Goal: Obtain resource: Obtain resource

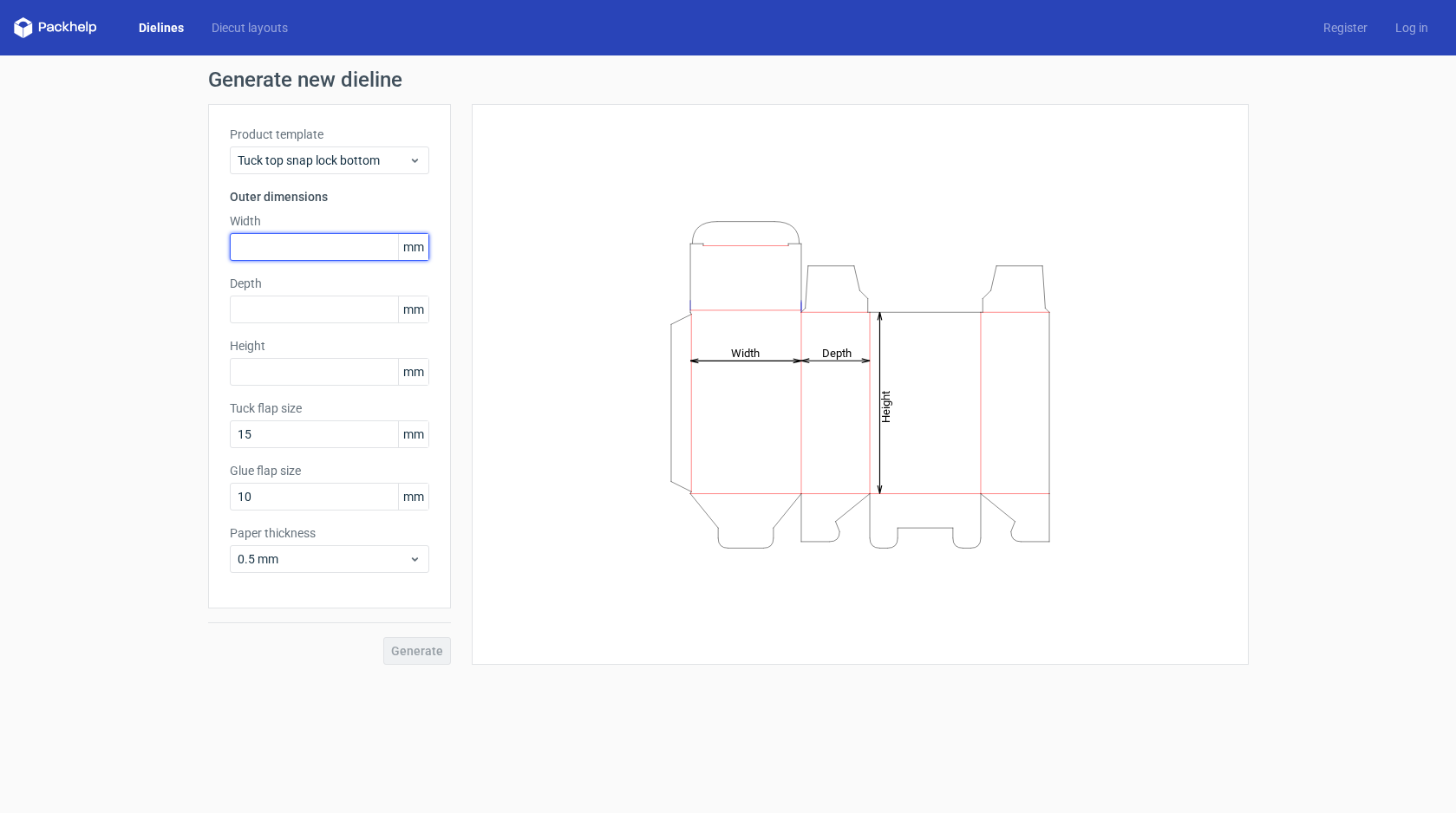
click at [287, 250] on input "text" at bounding box center [330, 247] width 199 height 28
type input "56"
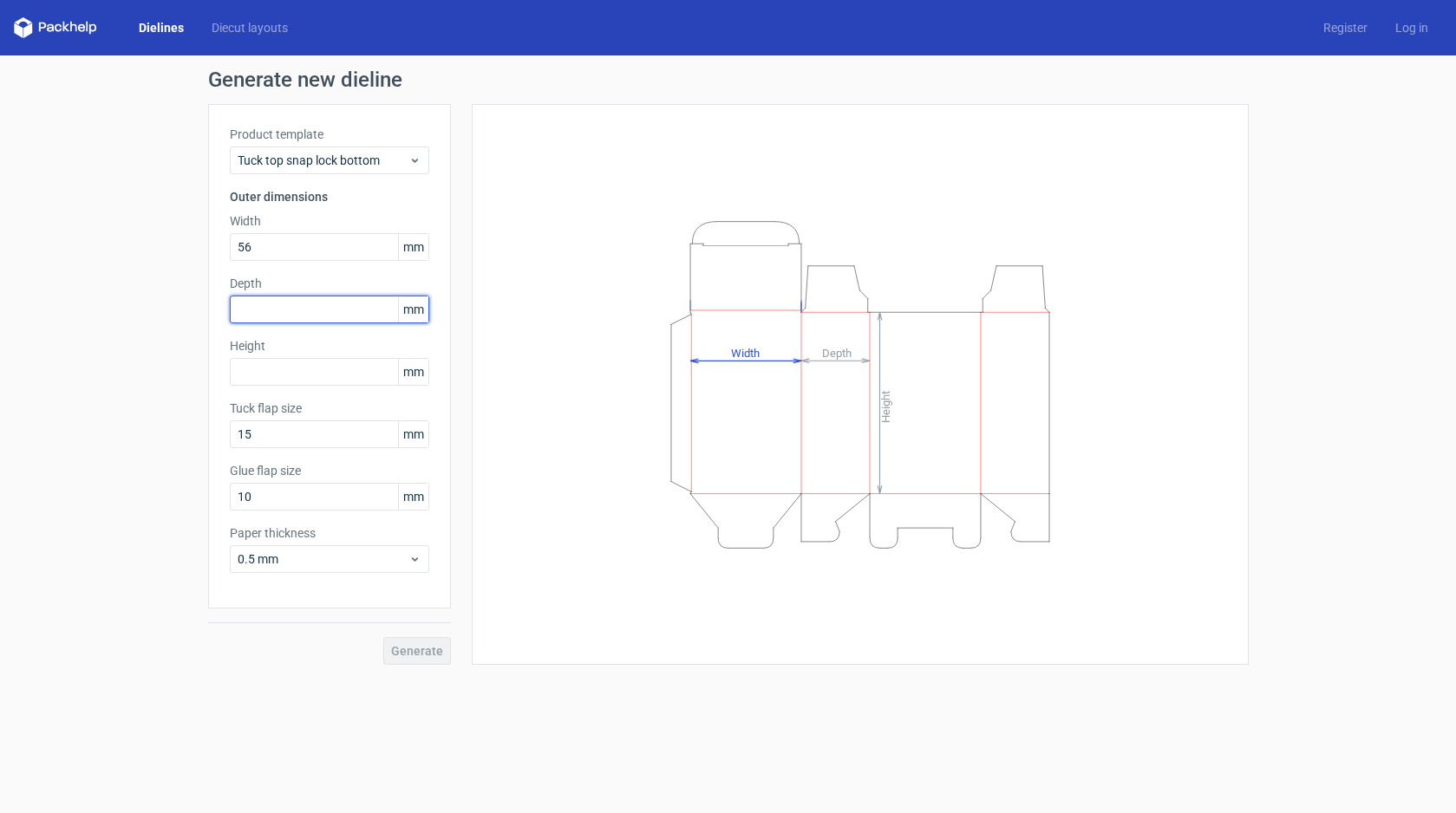
click at [295, 316] on input "text" at bounding box center [330, 310] width 199 height 28
type input "56"
click at [289, 369] on input "text" at bounding box center [330, 372] width 199 height 28
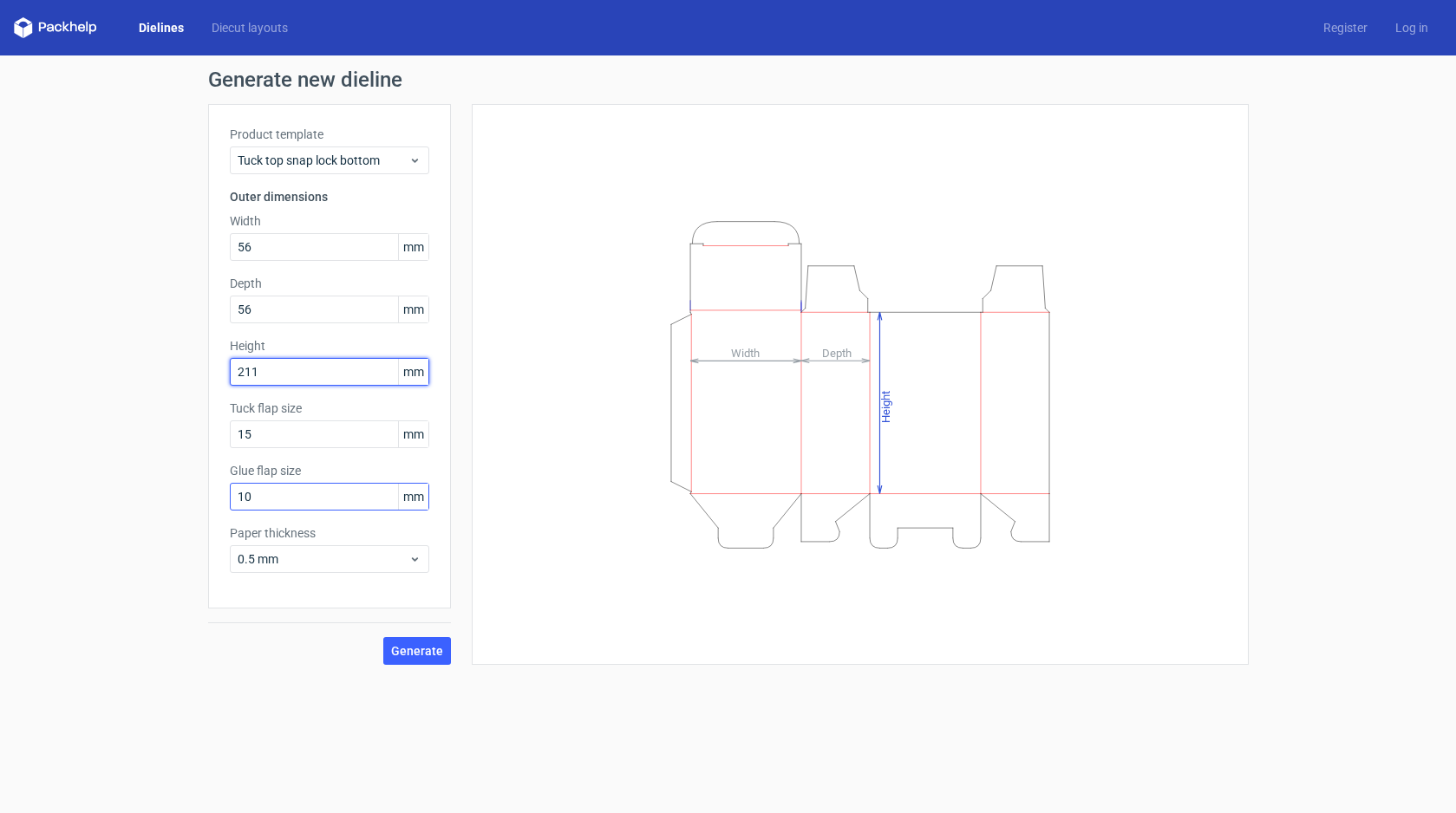
type input "211"
click at [254, 498] on input "10" at bounding box center [330, 497] width 199 height 28
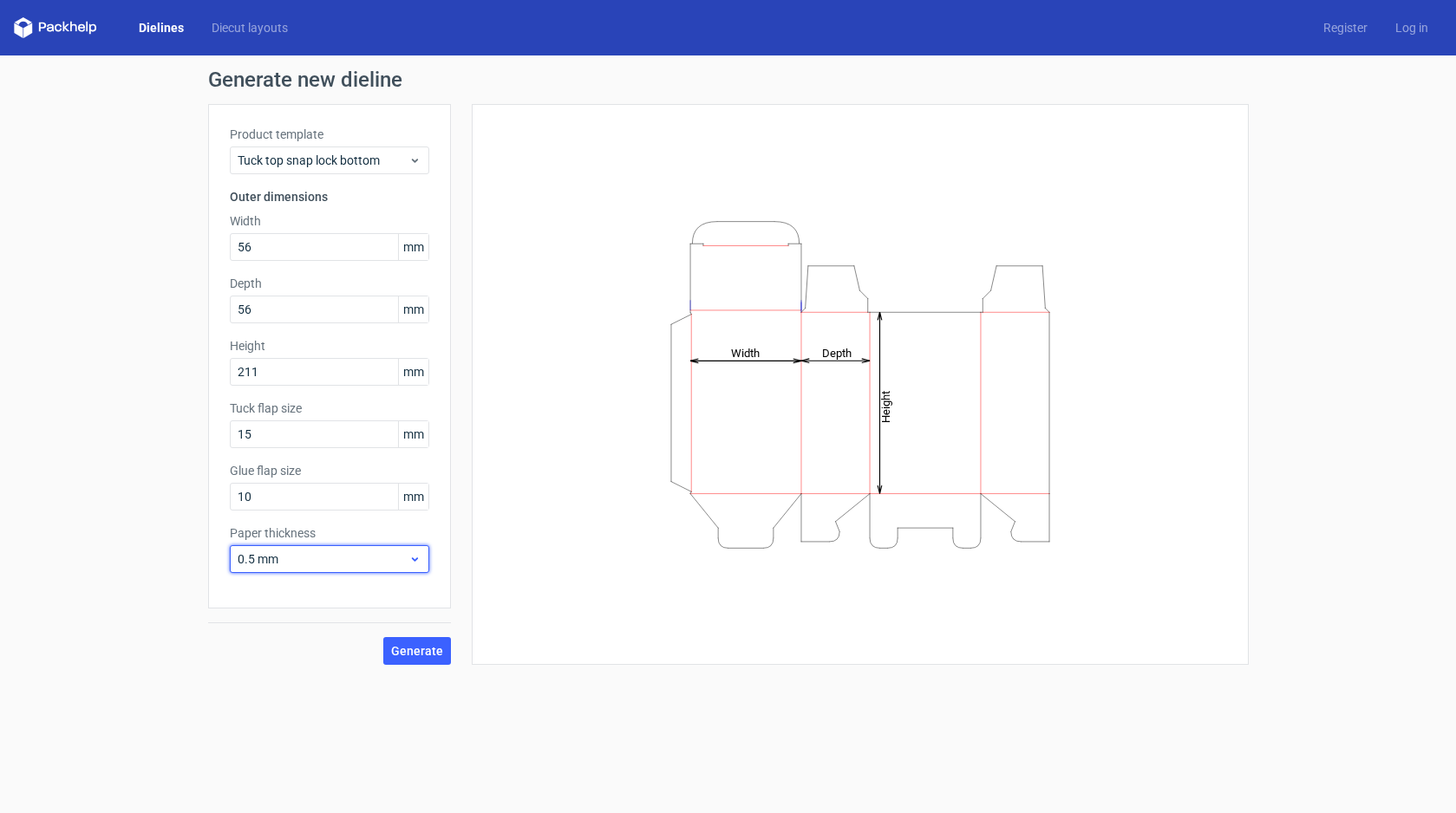
click at [330, 560] on span "0.5 mm" at bounding box center [323, 559] width 171 height 17
click at [330, 650] on div "1 mm" at bounding box center [330, 653] width 186 height 28
click at [432, 652] on span "Generate" at bounding box center [416, 651] width 52 height 12
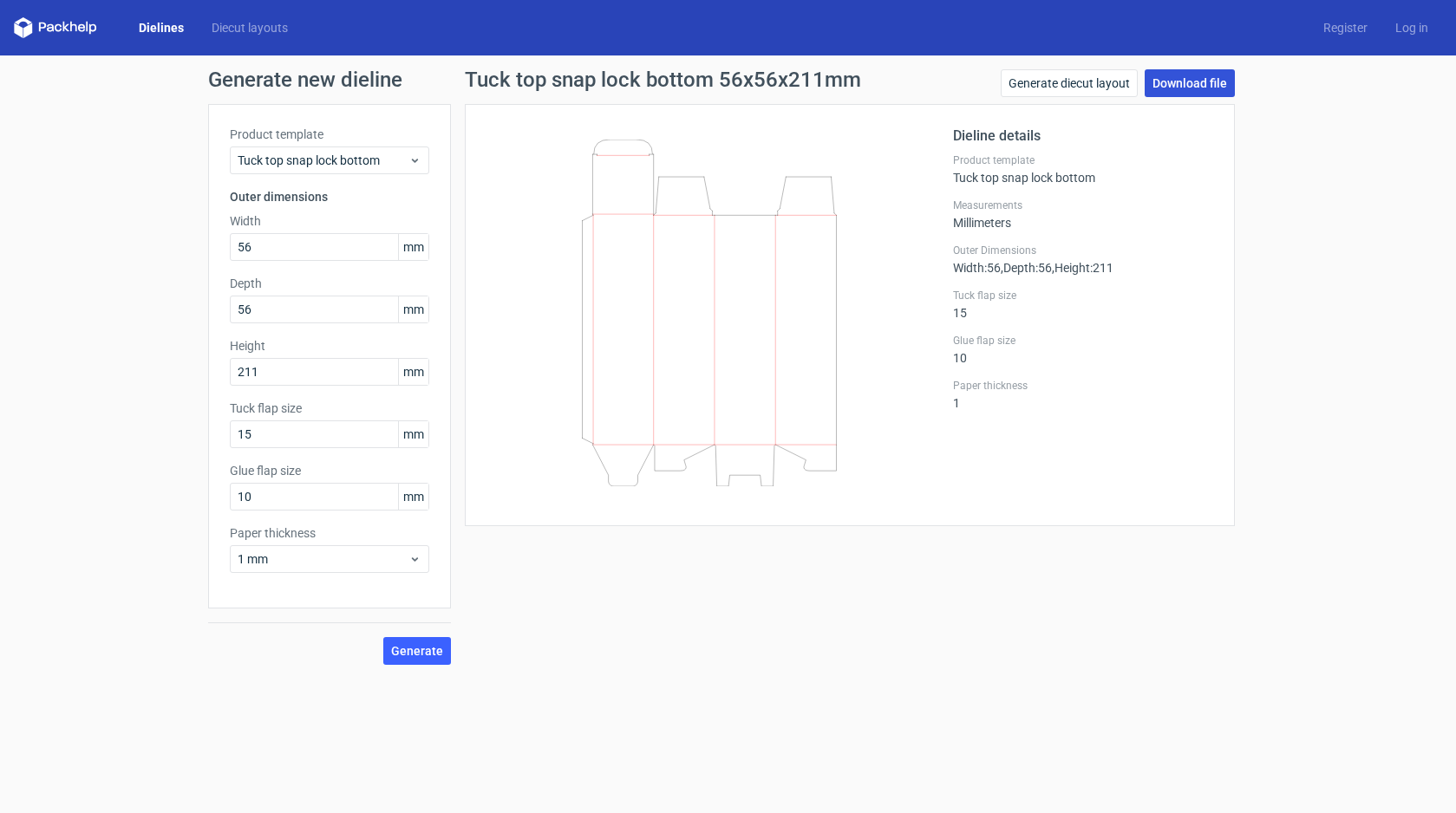
click at [1184, 88] on link "Download file" at bounding box center [1190, 84] width 90 height 28
click at [1061, 90] on link "Generate diecut layout" at bounding box center [1070, 84] width 137 height 28
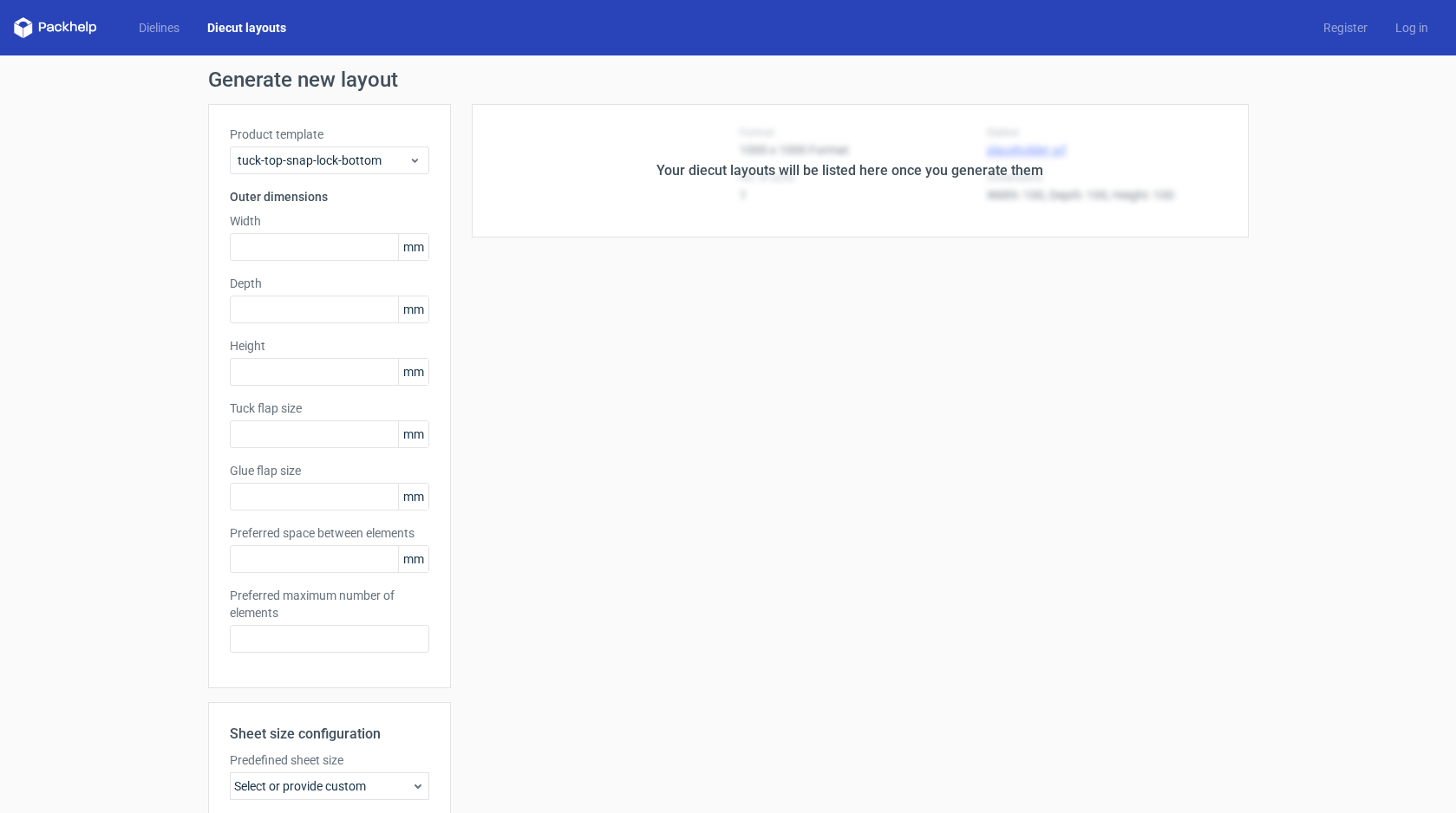
type input "56"
type input "211"
type input "15"
type input "10"
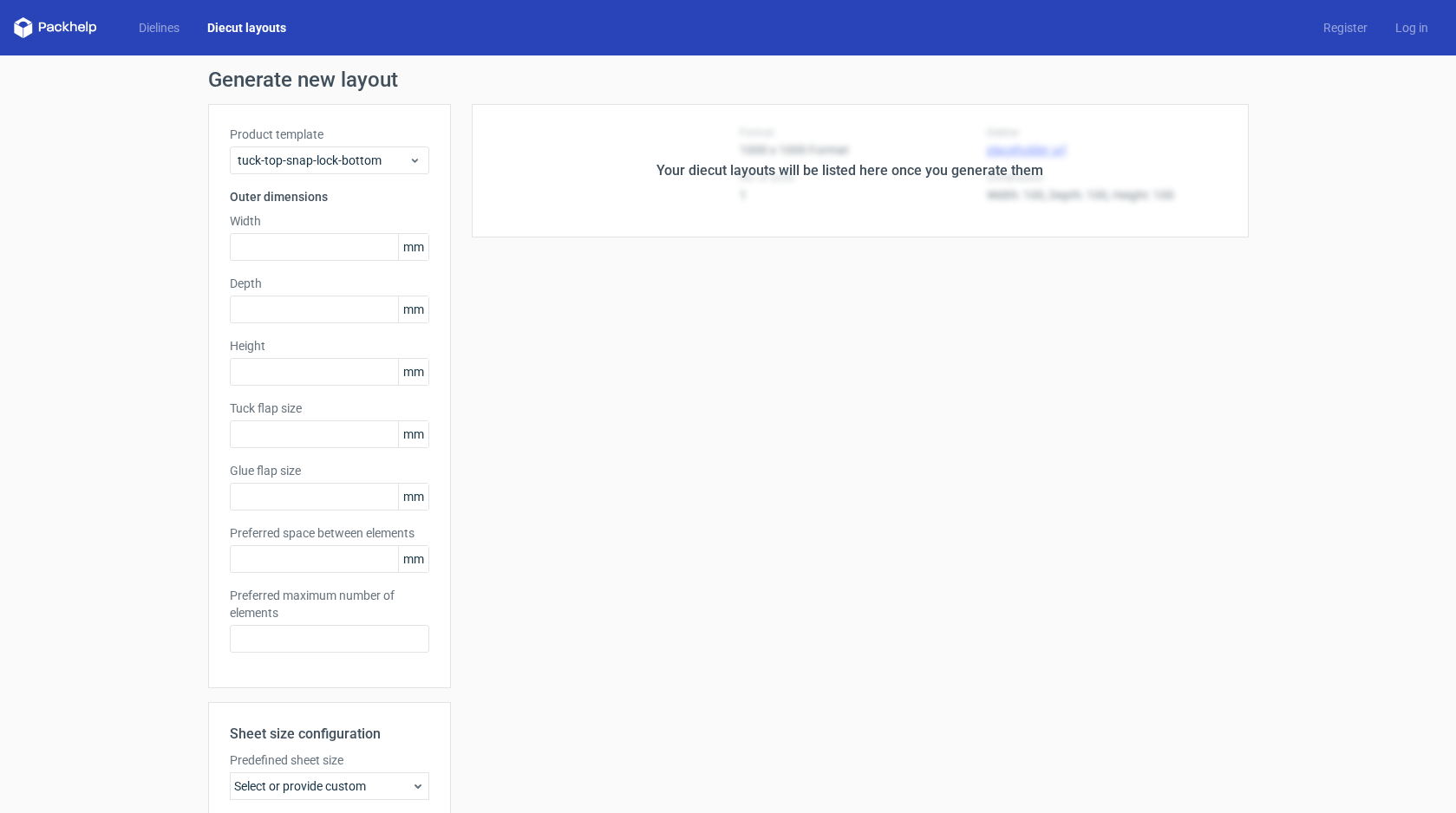
type input "5"
type input "48"
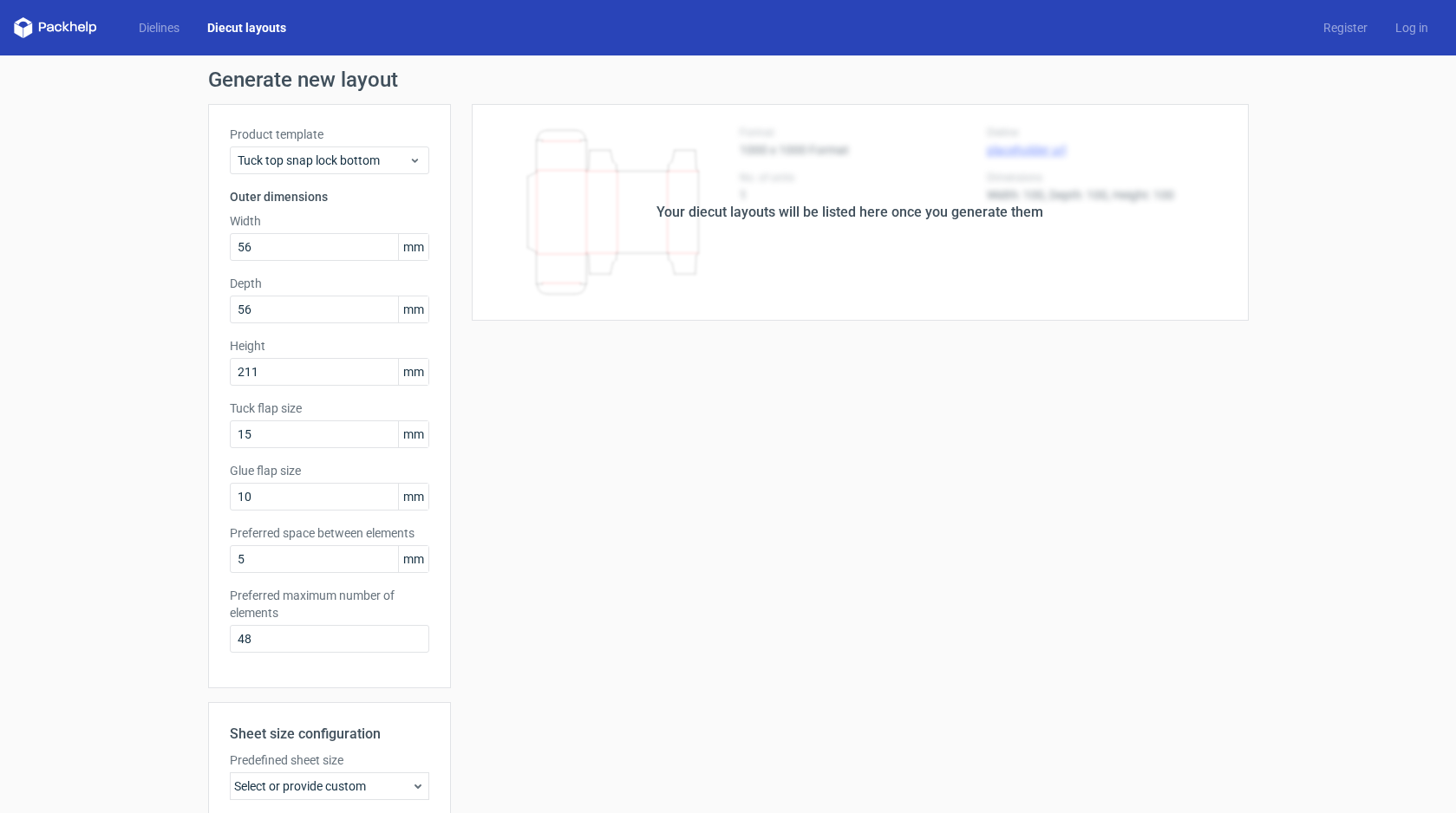
click at [896, 206] on div "Your diecut layouts will be listed here once you generate them" at bounding box center [850, 212] width 387 height 21
click at [921, 224] on div "Your diecut layouts will be listed here once you generate them" at bounding box center [849, 212] width 798 height 217
